Goal: Find specific page/section: Locate item on page

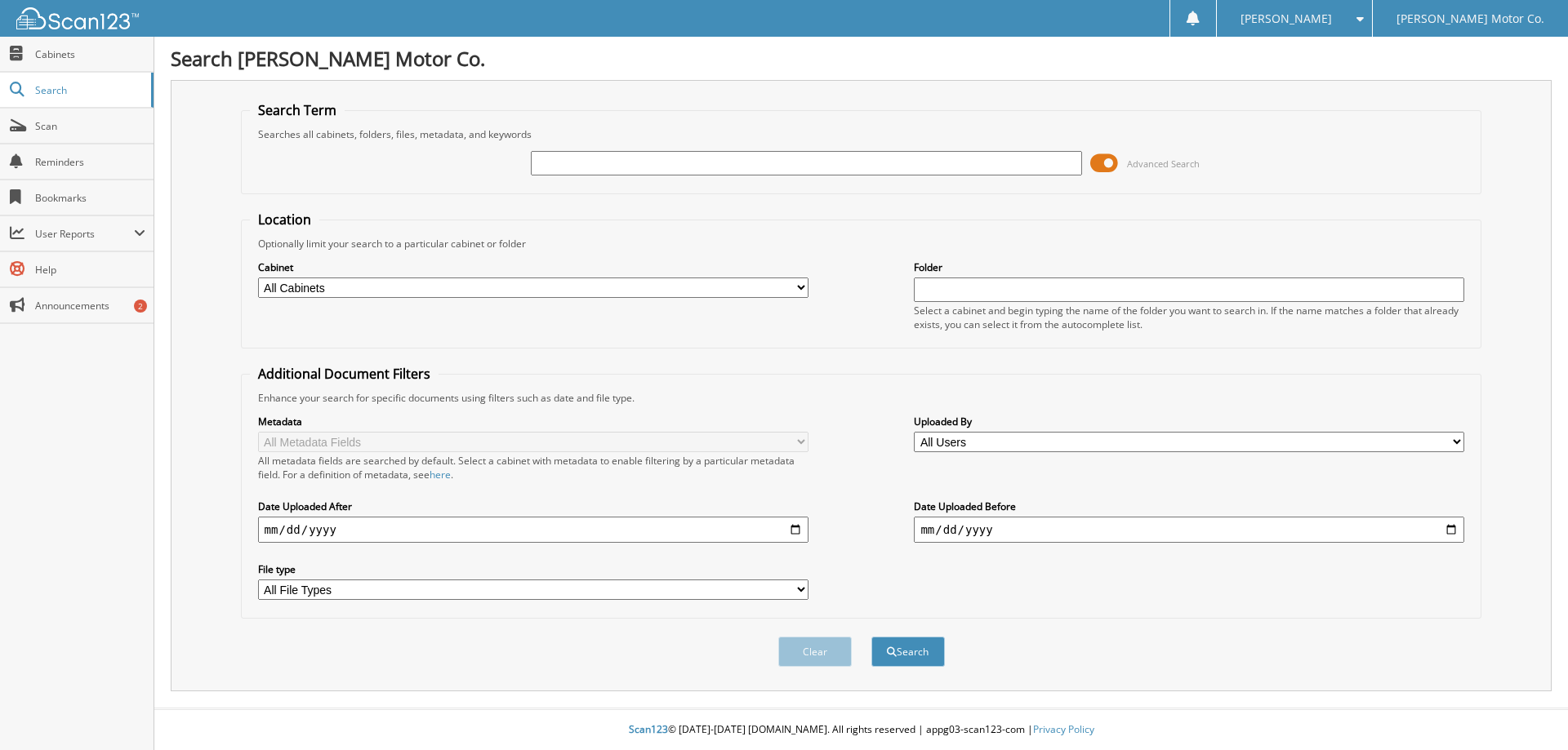
click at [599, 168] on input "text" at bounding box center [806, 163] width 550 height 24
type input "Cable"
click at [460, 290] on select "All Cabinets CAR DEALS MISC NOTE LOT PARTS INVOICES PAYABLES RECEIPTS" at bounding box center [533, 288] width 550 height 21
select select "5881"
click at [258, 278] on select "All Cabinets CAR DEALS MISC NOTE LOT PARTS INVOICES PAYABLES RECEIPTS" at bounding box center [533, 288] width 550 height 21
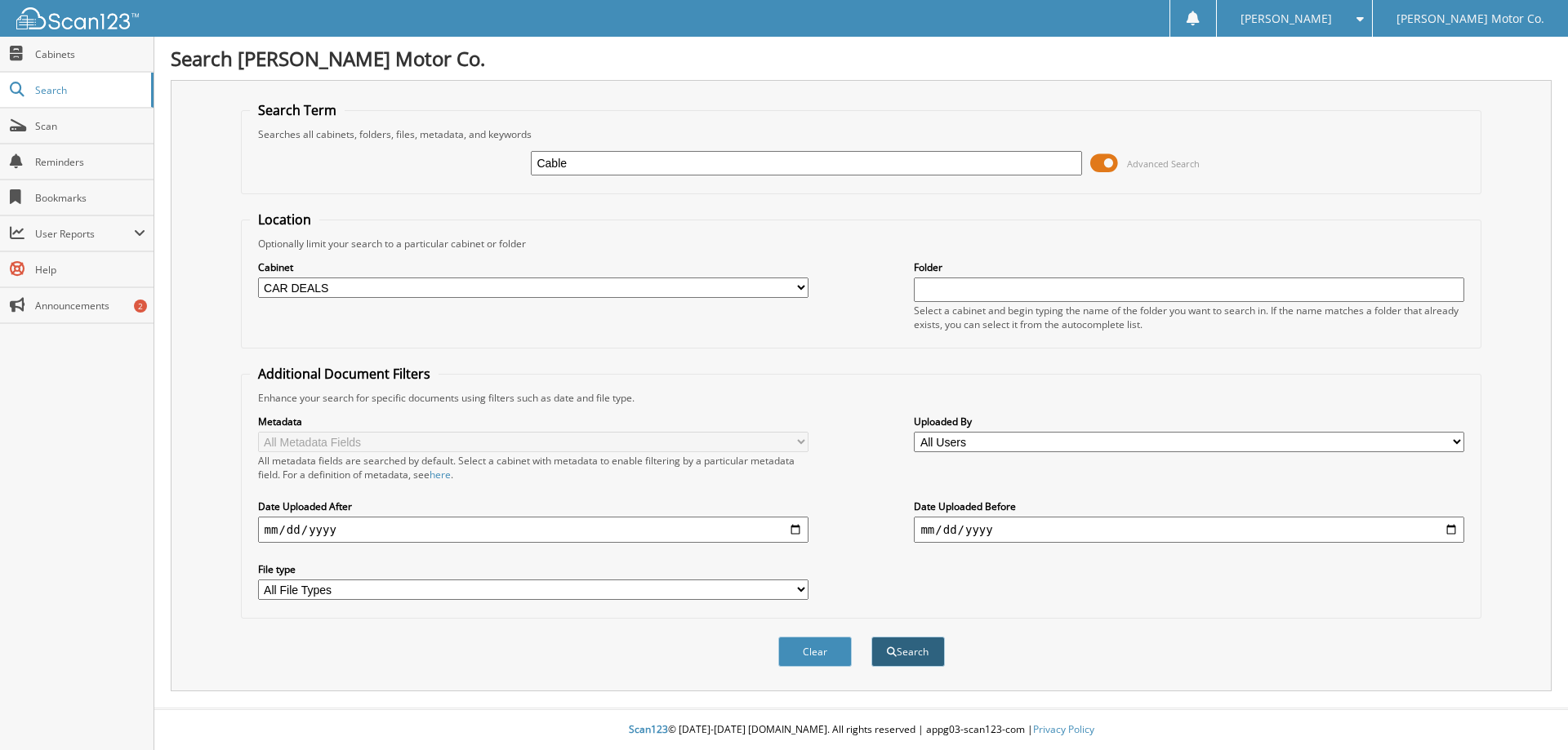
click at [907, 651] on button "Search" at bounding box center [908, 651] width 74 height 30
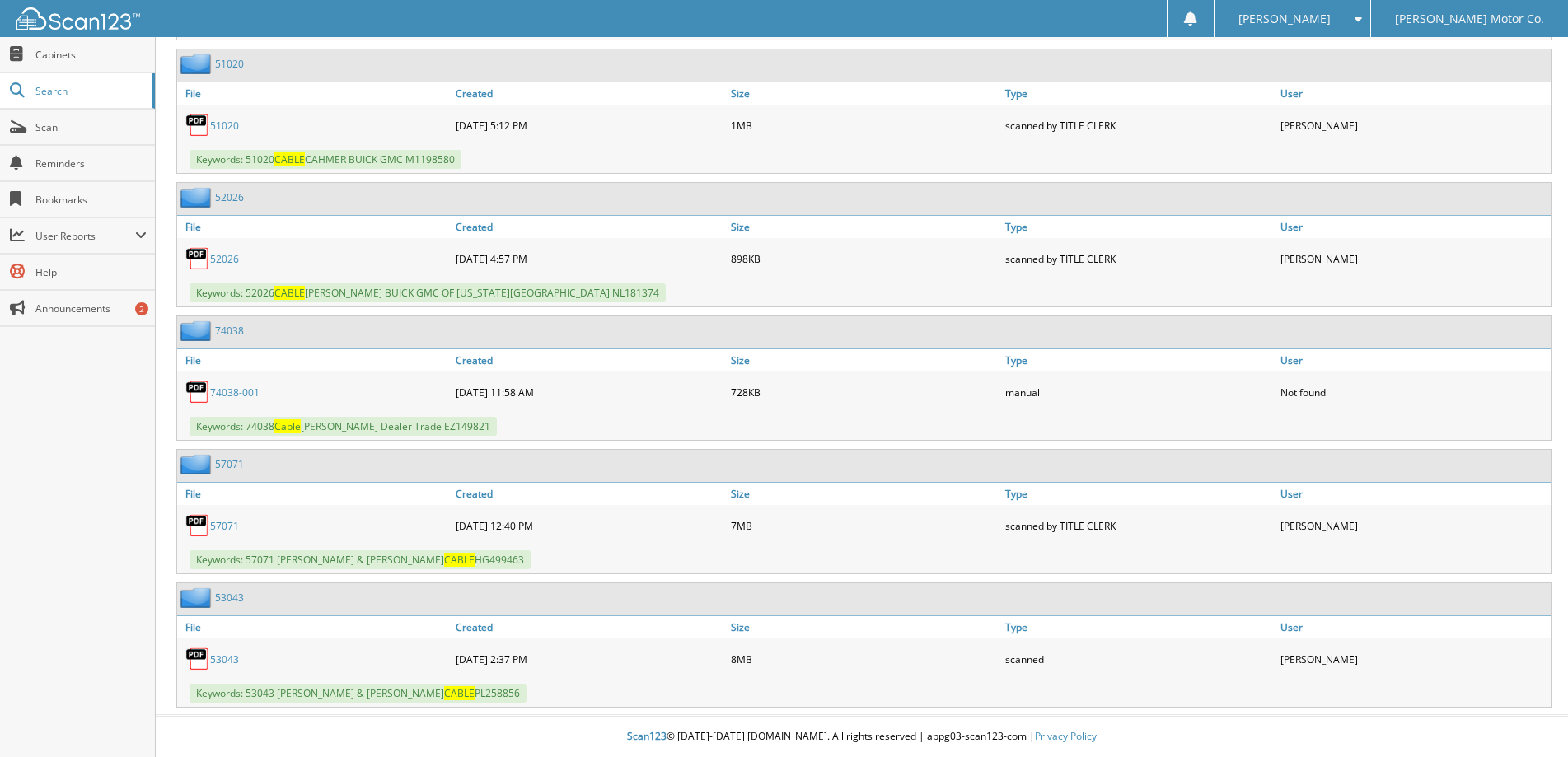
scroll to position [4468, 0]
click at [226, 659] on link "53043" at bounding box center [224, 658] width 29 height 14
